Goal: Check status: Check status

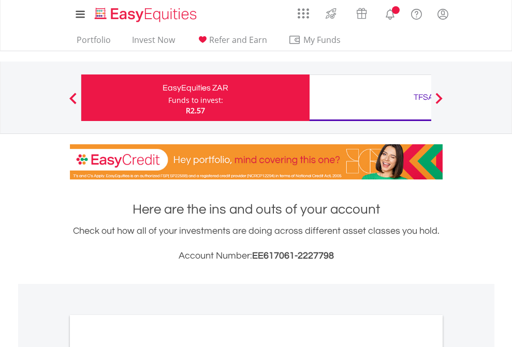
click at [168, 98] on div "Funds to invest:" at bounding box center [195, 100] width 55 height 10
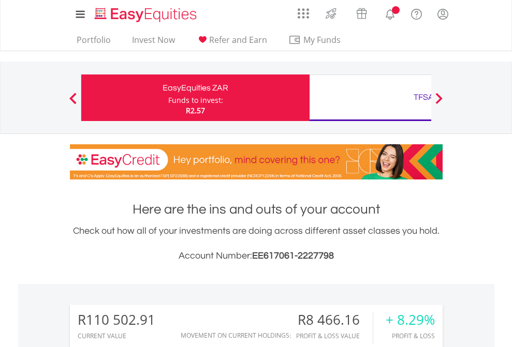
scroll to position [99, 162]
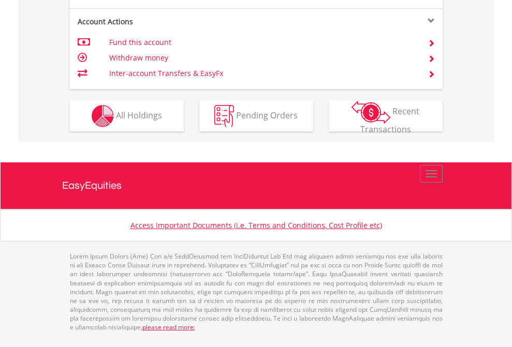
scroll to position [1054, 0]
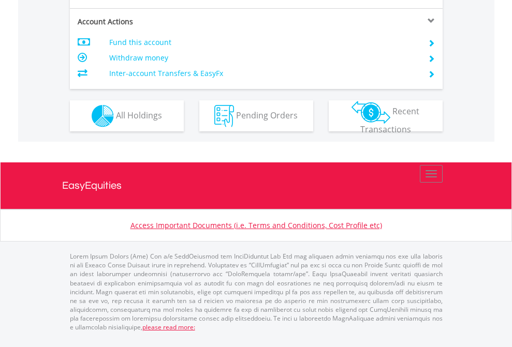
scroll to position [944, 0]
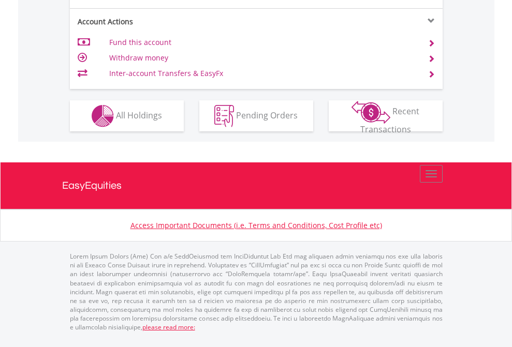
scroll to position [1012, 0]
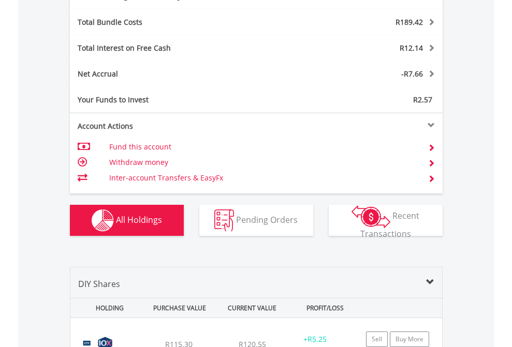
scroll to position [1233, 0]
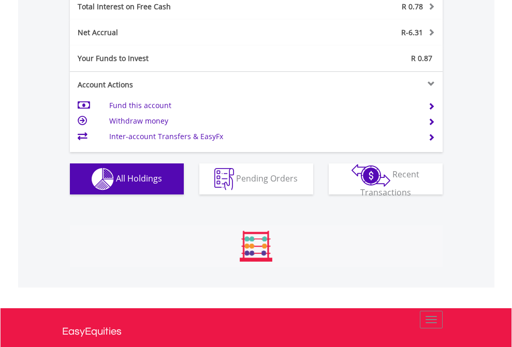
scroll to position [1192, 0]
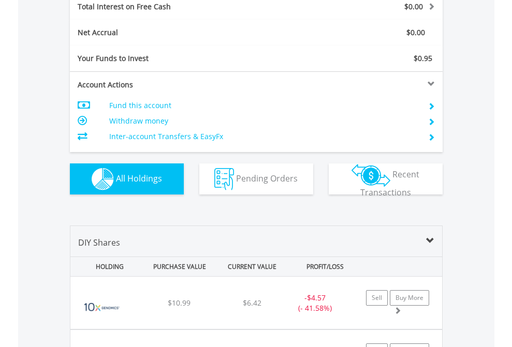
scroll to position [1192, 0]
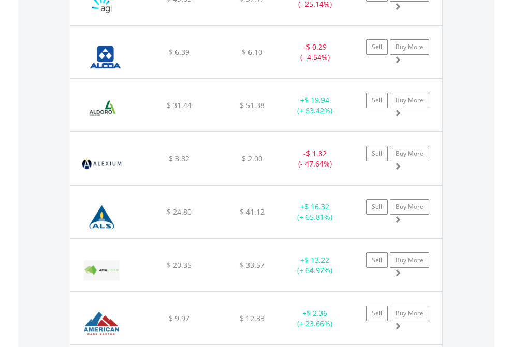
scroll to position [99, 162]
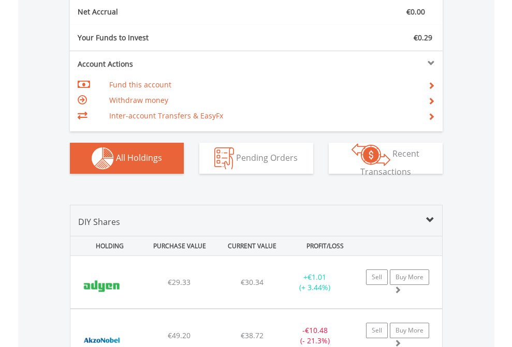
scroll to position [1171, 0]
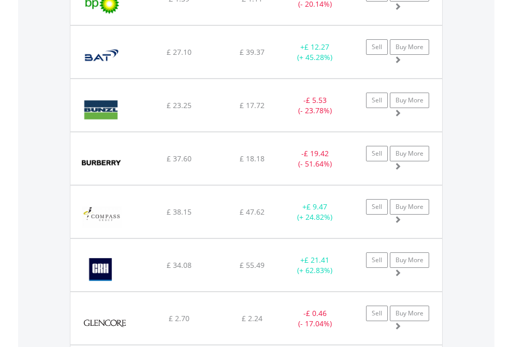
scroll to position [99, 162]
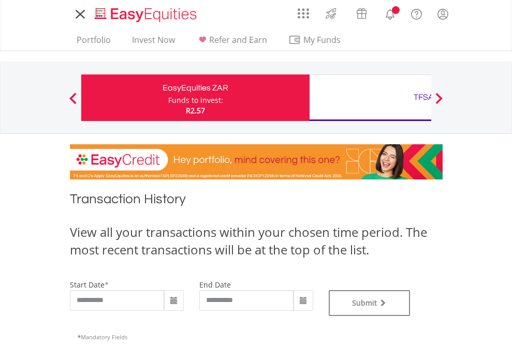
type input "**********"
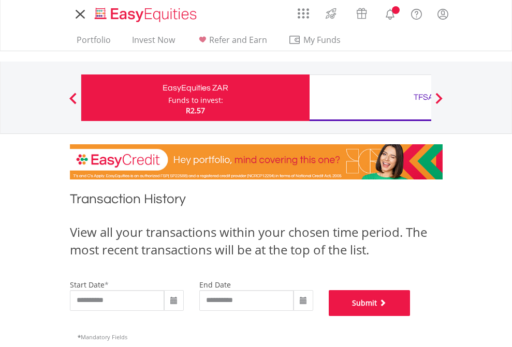
click at [410, 316] on button "Submit" at bounding box center [370, 303] width 82 height 26
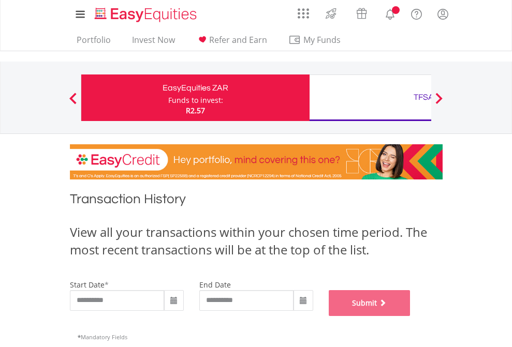
scroll to position [420, 0]
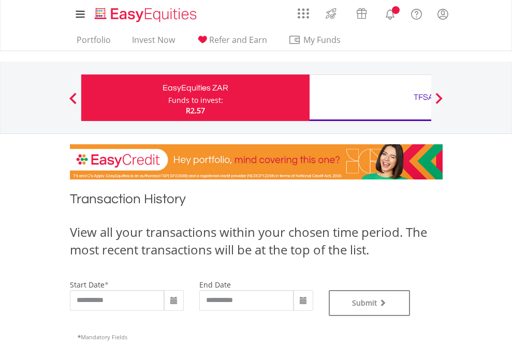
click at [370, 98] on div "TFSA" at bounding box center [424, 97] width 216 height 14
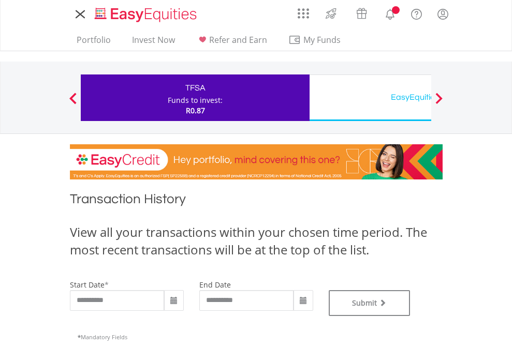
type input "**********"
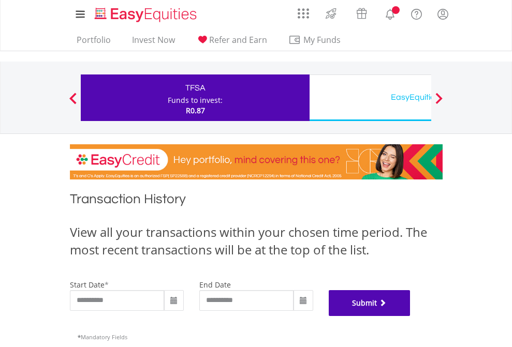
click at [410, 316] on button "Submit" at bounding box center [370, 303] width 82 height 26
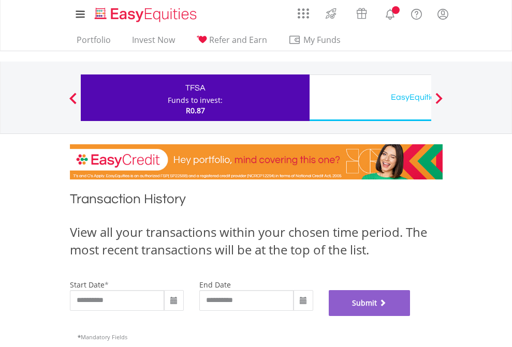
scroll to position [420, 0]
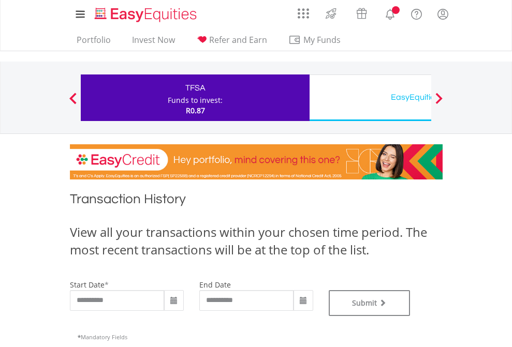
click at [370, 98] on div "EasyEquities USD" at bounding box center [424, 97] width 216 height 14
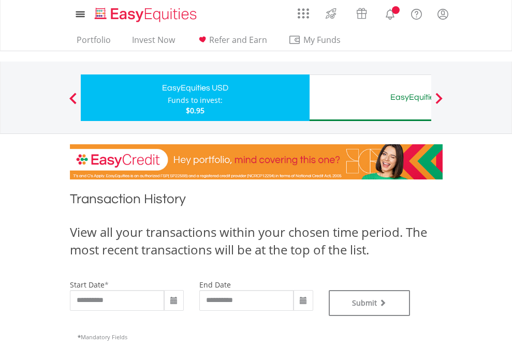
type input "**********"
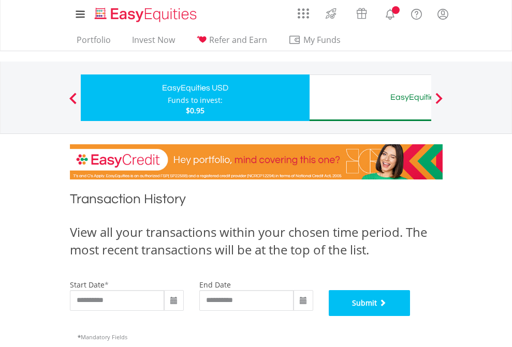
click at [410, 316] on button "Submit" at bounding box center [370, 303] width 82 height 26
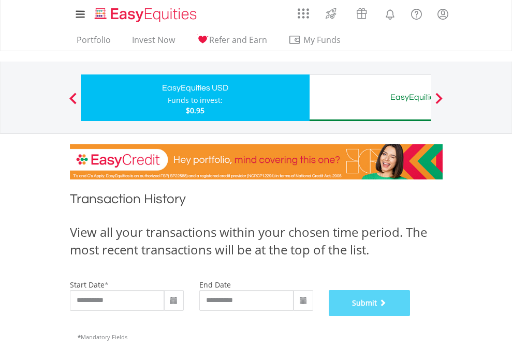
scroll to position [420, 0]
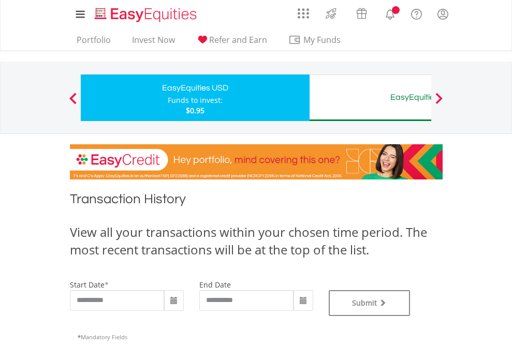
click at [370, 98] on div "EasyEquities AUD" at bounding box center [424, 97] width 216 height 14
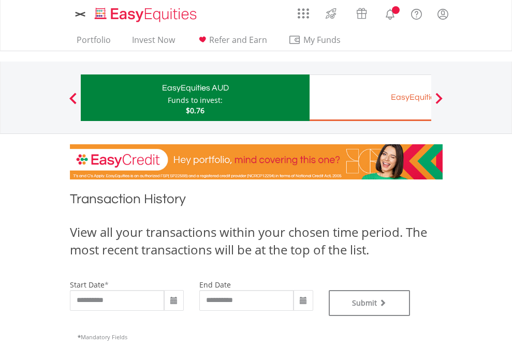
type input "**********"
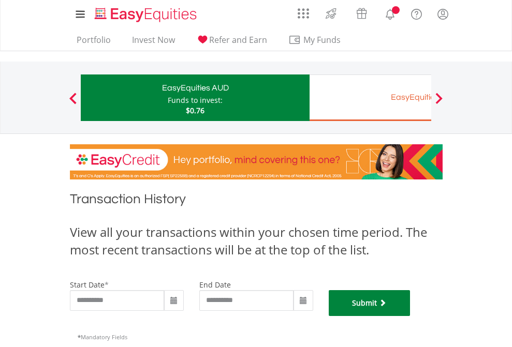
click at [410, 316] on button "Submit" at bounding box center [370, 303] width 82 height 26
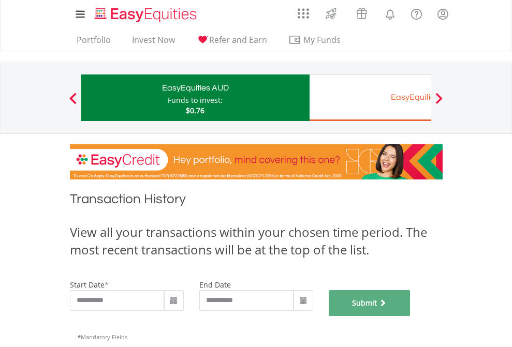
scroll to position [420, 0]
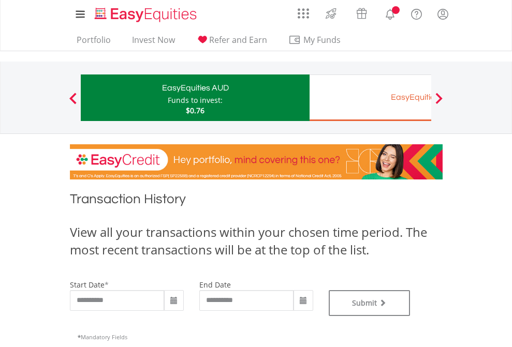
click at [370, 98] on div "EasyEquities EUR" at bounding box center [424, 97] width 216 height 14
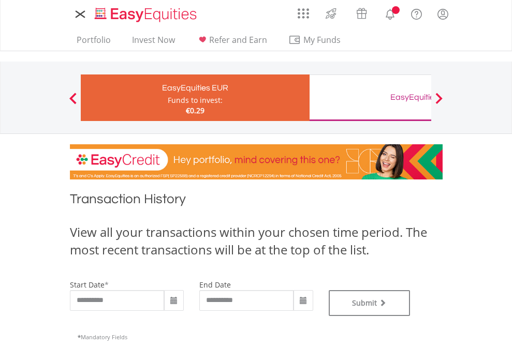
type input "**********"
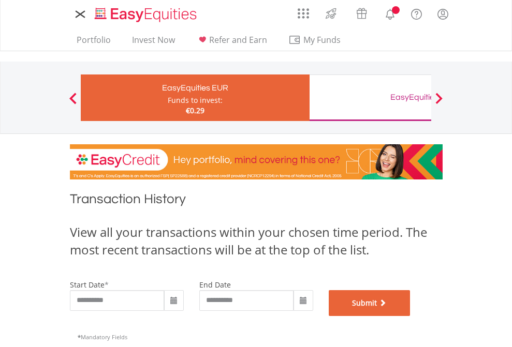
click at [410, 316] on button "Submit" at bounding box center [370, 303] width 82 height 26
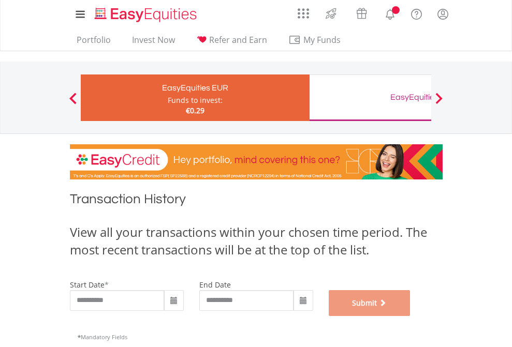
scroll to position [420, 0]
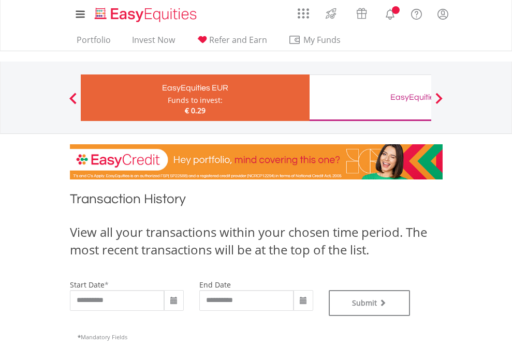
click at [370, 98] on div "EasyEquities GBP" at bounding box center [424, 97] width 216 height 14
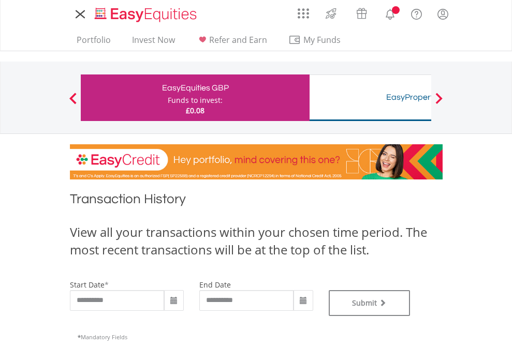
type input "**********"
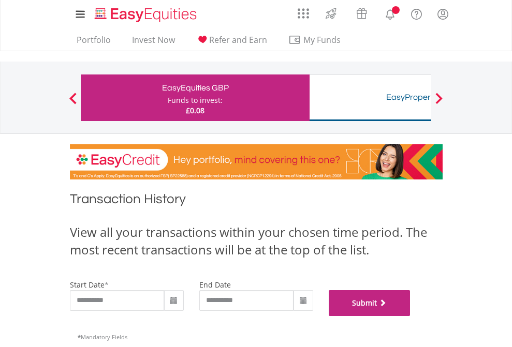
click at [410, 316] on button "Submit" at bounding box center [370, 303] width 82 height 26
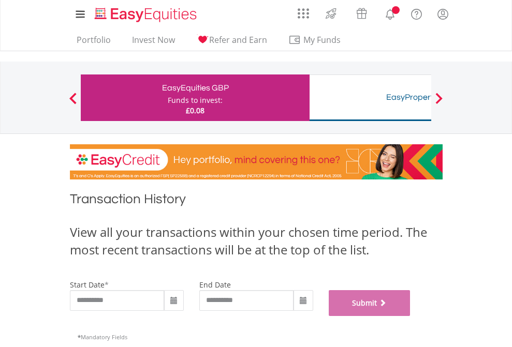
scroll to position [420, 0]
